Goal: Transaction & Acquisition: Obtain resource

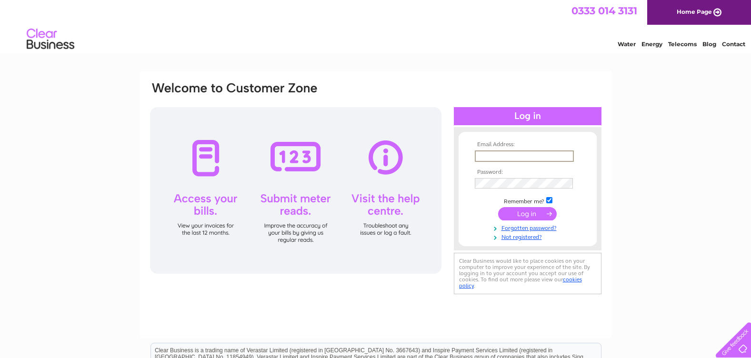
click at [511, 158] on input "text" at bounding box center [524, 155] width 99 height 11
type input "[PERSON_NAME][EMAIL_ADDRESS][DOMAIN_NAME]"
click at [498, 207] on input "submit" at bounding box center [527, 213] width 59 height 13
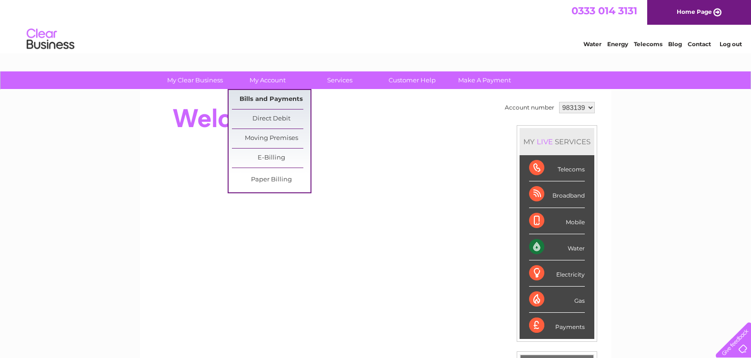
click at [265, 99] on link "Bills and Payments" at bounding box center [271, 99] width 79 height 19
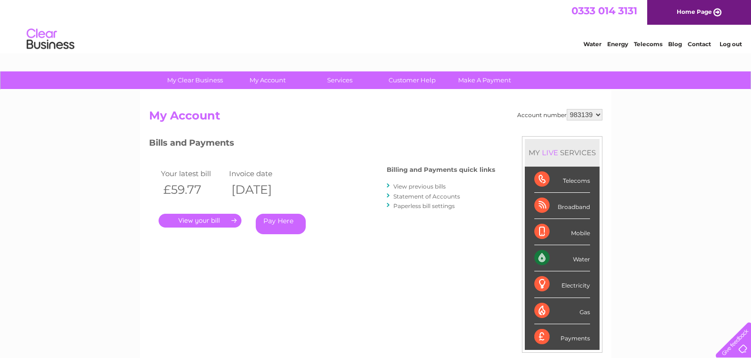
click at [213, 223] on link "." at bounding box center [200, 221] width 83 height 14
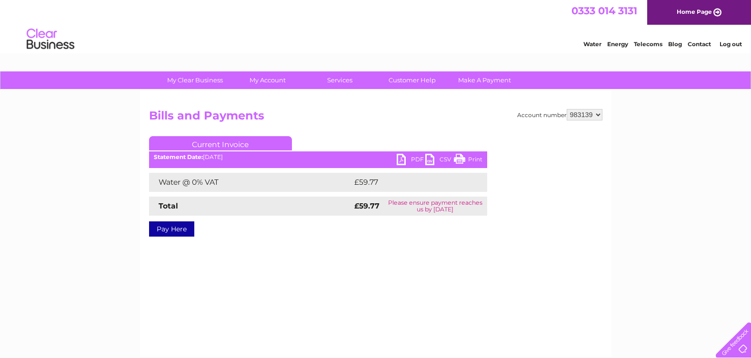
click at [404, 159] on link "PDF" at bounding box center [411, 161] width 29 height 14
